Goal: Task Accomplishment & Management: Manage account settings

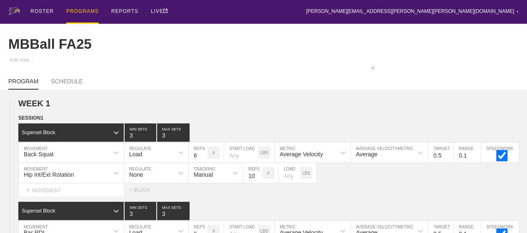
click at [81, 10] on div "PROGRAMS" at bounding box center [82, 12] width 32 height 24
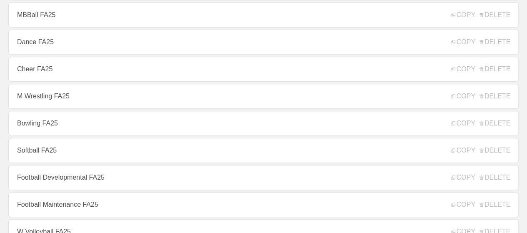
scroll to position [167, 0]
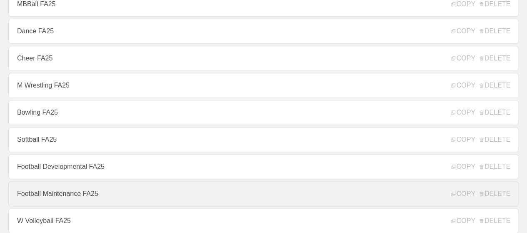
click at [67, 194] on link "Football Maintenance FA25" at bounding box center [263, 193] width 510 height 25
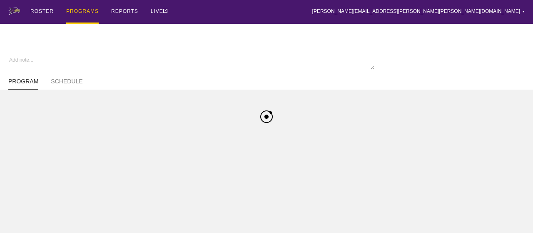
type textarea "x"
type input "Football Maintenance FA25"
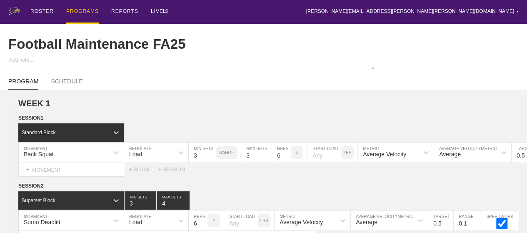
click at [82, 12] on div "PROGRAMS" at bounding box center [82, 12] width 32 height 24
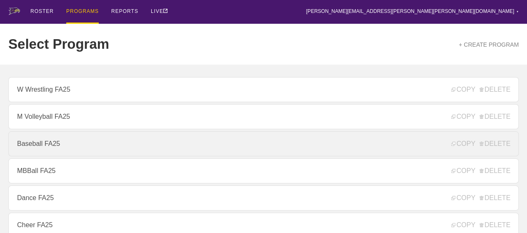
click at [45, 148] on link "Baseball FA25" at bounding box center [263, 143] width 510 height 25
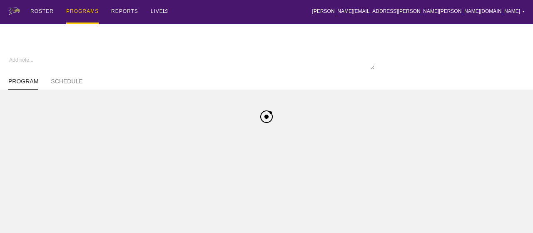
type textarea "x"
type input "Baseball FA25"
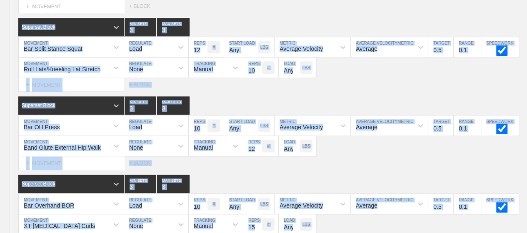
scroll to position [124, 0]
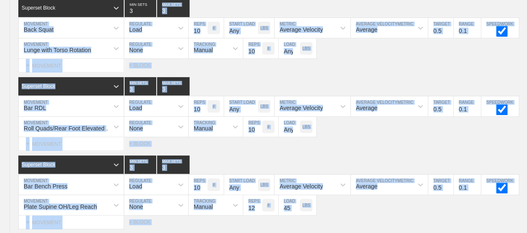
drag, startPoint x: 184, startPoint y: 94, endPoint x: 215, endPoint y: -42, distance: 139.1
click at [385, 68] on div "Select... MOVEMENT + MOVEMENT + BLOCK" at bounding box center [263, 65] width 527 height 13
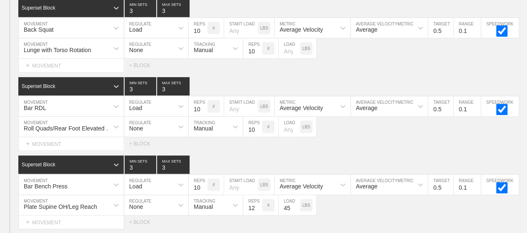
scroll to position [0, 0]
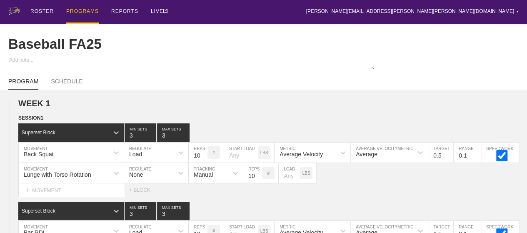
click at [87, 17] on div "PROGRAMS" at bounding box center [82, 12] width 32 height 24
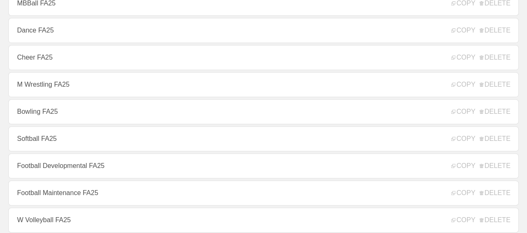
scroll to position [183, 0]
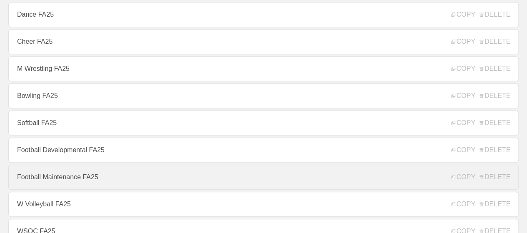
click at [102, 178] on link "Football Maintenance FA25" at bounding box center [263, 176] width 510 height 25
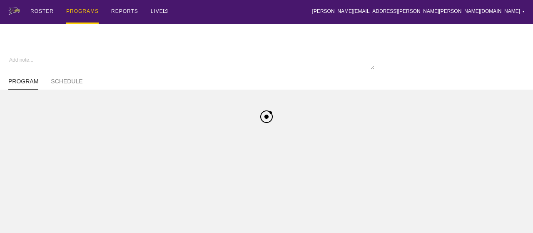
type textarea "x"
type input "Football Maintenance FA25"
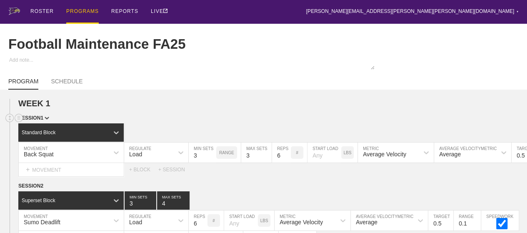
click at [163, 122] on div "SESSION 1" at bounding box center [272, 119] width 508 height 10
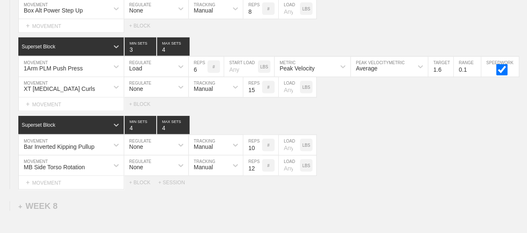
scroll to position [4252, 0]
